Goal: Entertainment & Leisure: Consume media (video, audio)

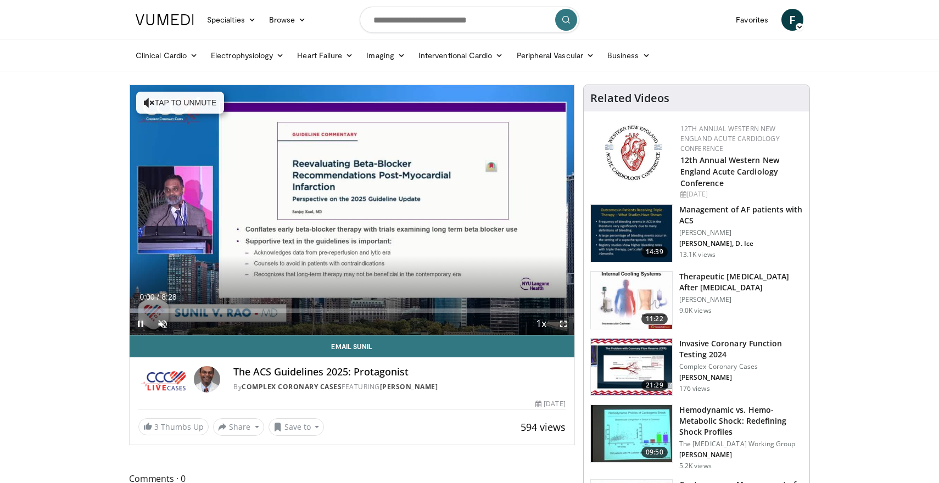
click at [139, 322] on span "Video Player" at bounding box center [141, 324] width 22 height 22
